Goal: Contribute content

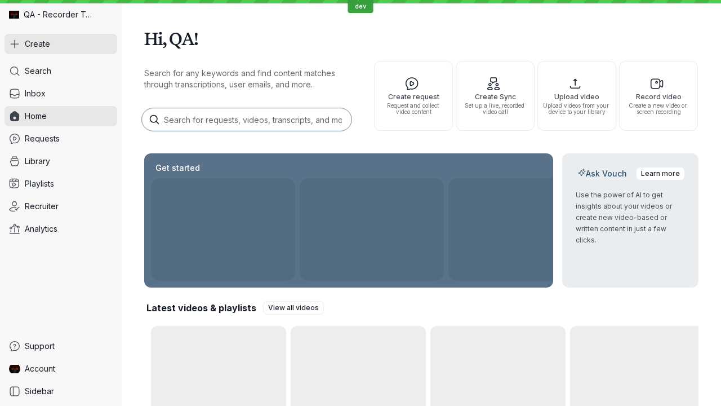
click at [61, 44] on button "Create" at bounding box center [61, 44] width 113 height 20
